Goal: Task Accomplishment & Management: Manage account settings

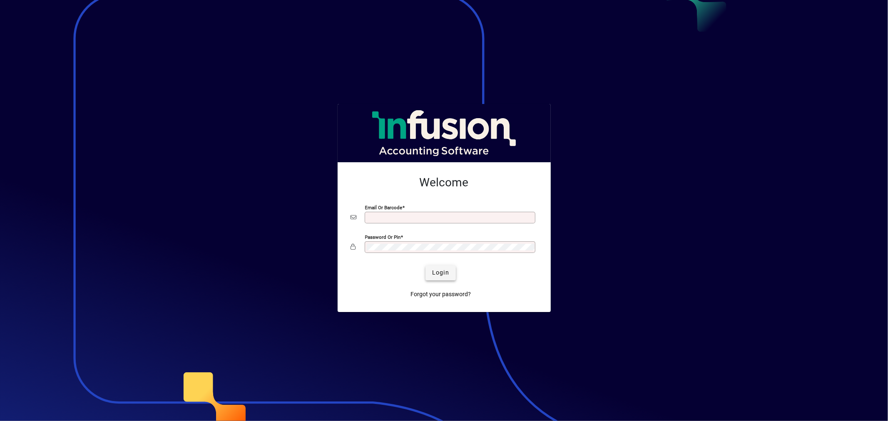
type input "**********"
click at [440, 277] on span "Login" at bounding box center [440, 273] width 17 height 9
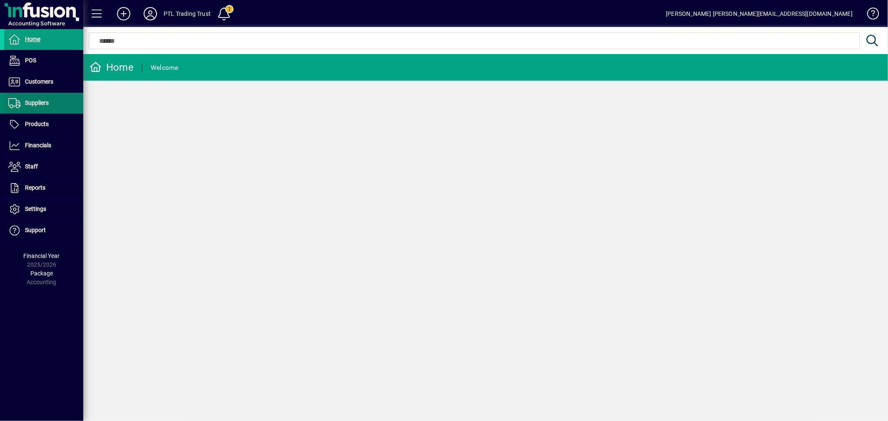
click at [47, 103] on span "Suppliers" at bounding box center [37, 103] width 24 height 7
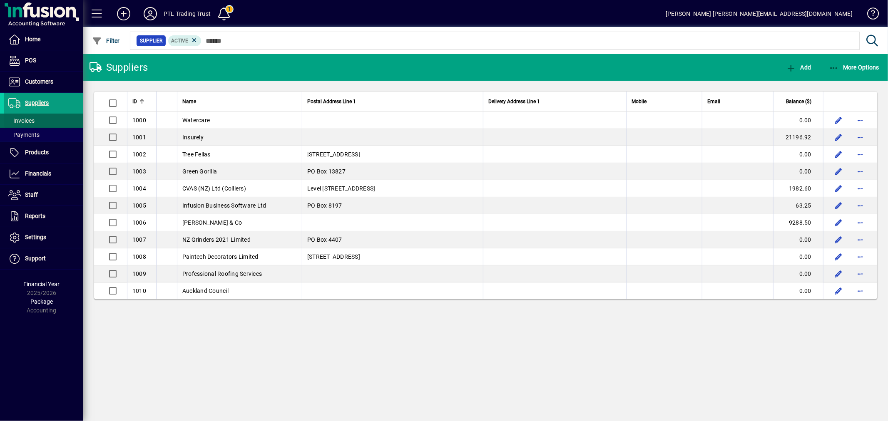
click at [32, 120] on span "Invoices" at bounding box center [21, 120] width 26 height 7
